Goal: Feedback & Contribution: Leave review/rating

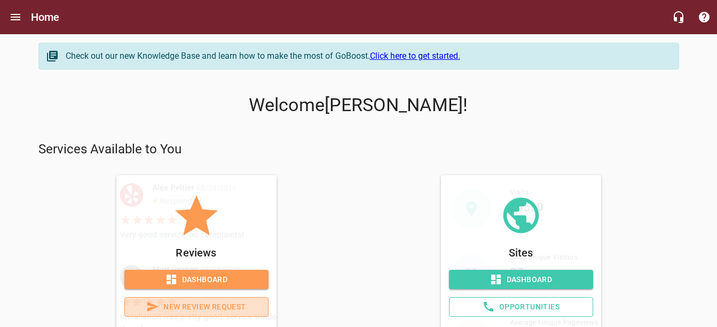
click at [226, 304] on span "New Review Request" at bounding box center [197, 306] width 126 height 13
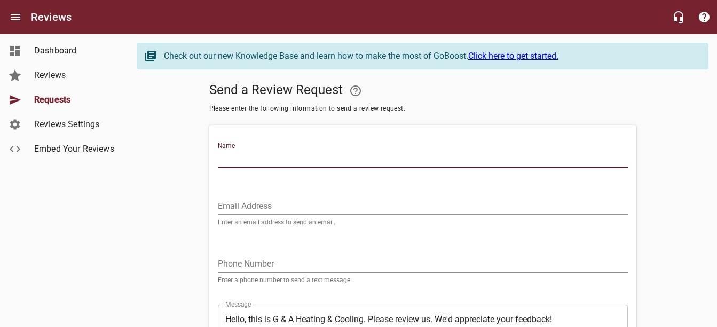
click at [229, 159] on input "Name" at bounding box center [423, 159] width 410 height 17
type input "[PERSON_NAME] & [PERSON_NAME]"
type input "[EMAIL_ADDRESS][DOMAIN_NAME]"
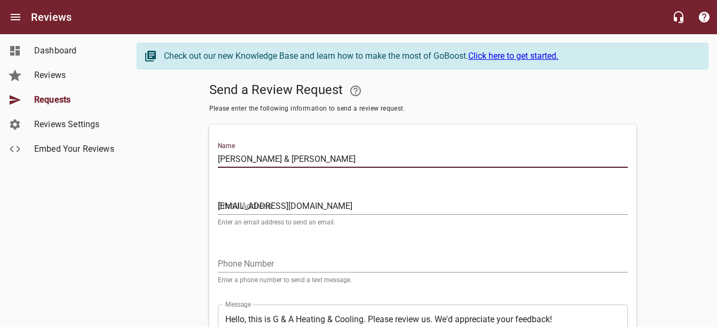
type input "3142204832"
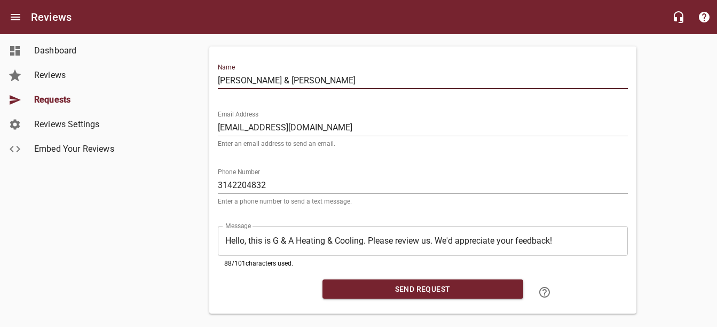
scroll to position [96, 0]
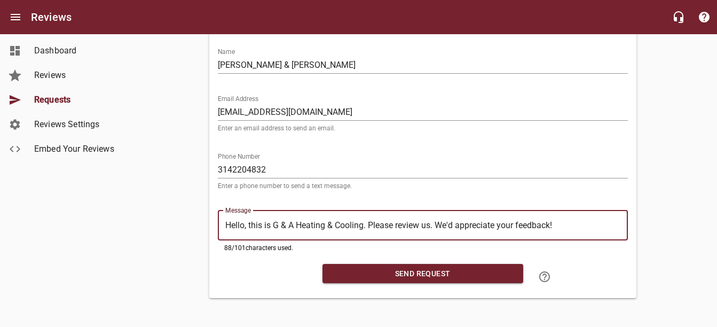
click at [573, 222] on textarea "Hello, this is G & A Heating & Cooling. Please review us. We'd appreciate your …" at bounding box center [422, 225] width 395 height 10
type textarea "Hello, this is G & A Heating & Cooling. Please review us. We'd appreciate your …"
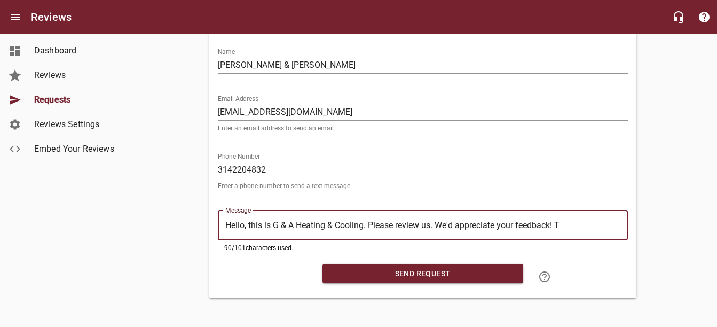
type textarea "Hello, this is G & A Heating & Cooling. Please review us. We'd appreciate your …"
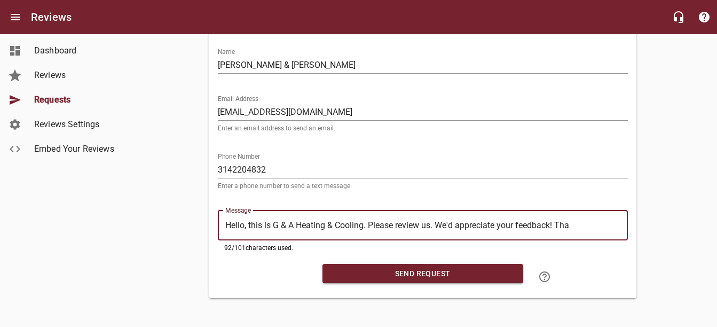
type textarea "Hello, this is G & A Heating & Cooling. Please review us. We'd appreciate your …"
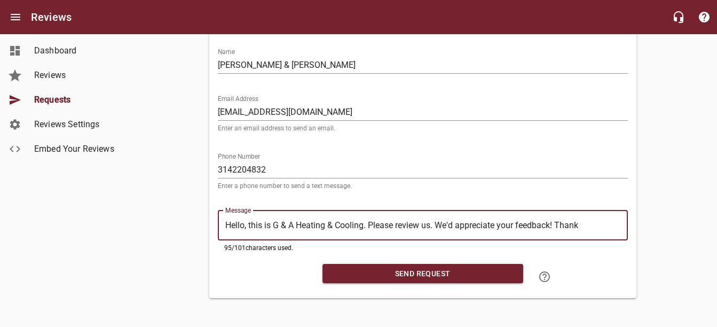
type textarea "Hello, this is G & A Heating & Cooling. Please review us. We'd appreciate your …"
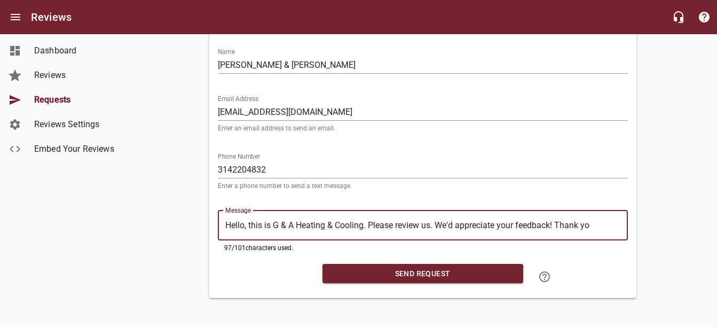
type textarea "Hello, this is G & A Heating & Cooling. Please review us. We'd appreciate your …"
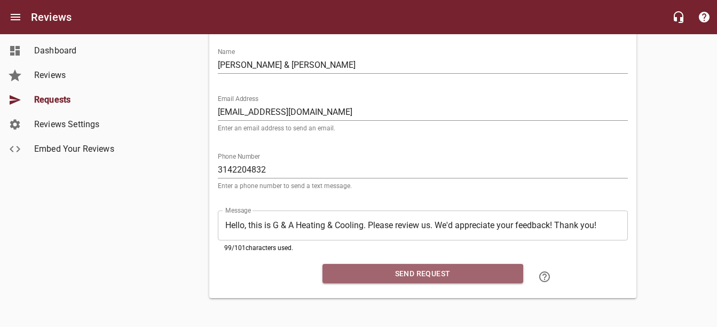
click at [421, 267] on span "Send Request" at bounding box center [423, 273] width 184 height 13
